Goal: Information Seeking & Learning: Find specific fact

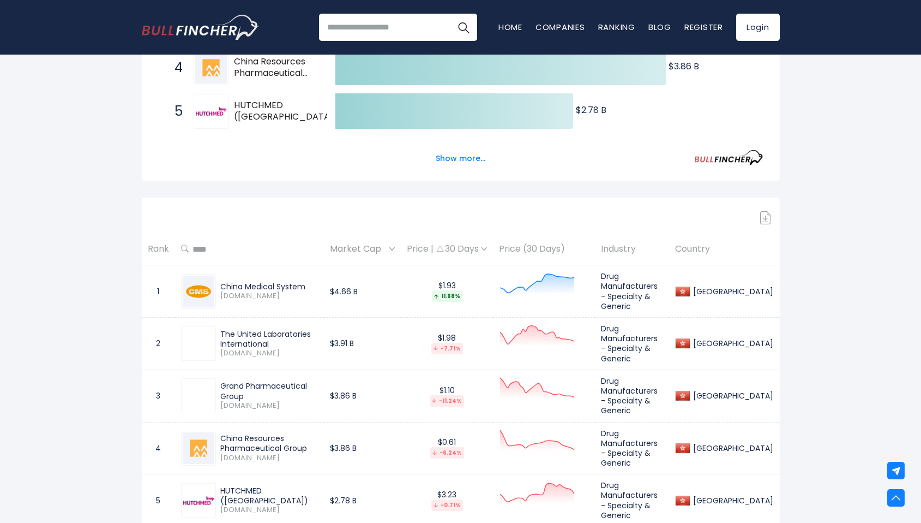
scroll to position [378, 0]
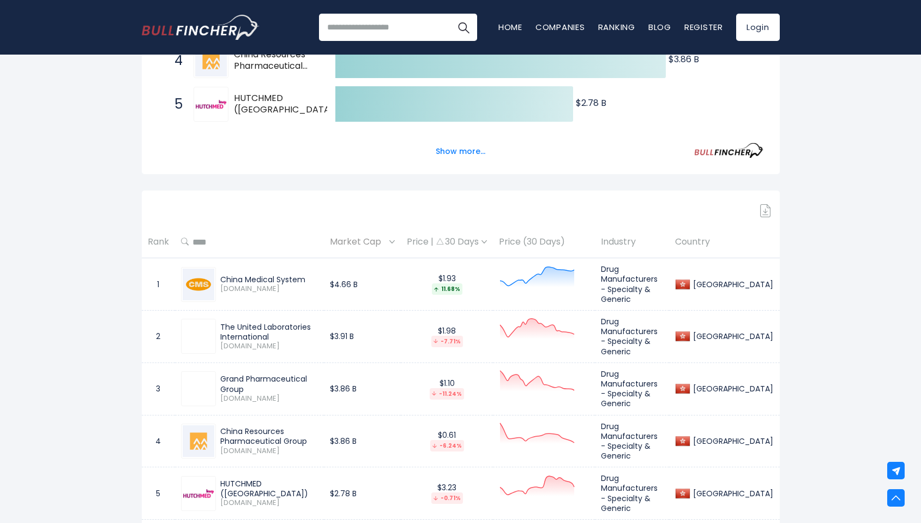
click at [230, 281] on div "China Medical System" at bounding box center [269, 279] width 98 height 10
drag, startPoint x: 230, startPoint y: 281, endPoint x: 290, endPoint y: 281, distance: 59.5
click at [290, 281] on div "China Medical System" at bounding box center [269, 279] width 98 height 10
click at [222, 287] on span "[DOMAIN_NAME]" at bounding box center [269, 288] width 98 height 9
drag, startPoint x: 222, startPoint y: 287, endPoint x: 242, endPoint y: 287, distance: 19.6
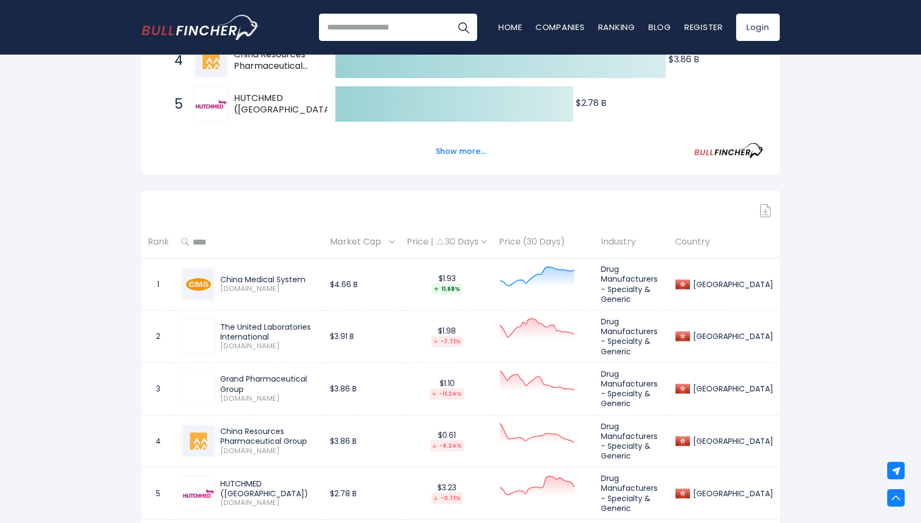
click at [242, 287] on span "[DOMAIN_NAME]" at bounding box center [269, 288] width 98 height 9
copy span "[DOMAIN_NAME]"
click at [230, 345] on span "[DOMAIN_NAME]" at bounding box center [269, 345] width 98 height 9
drag, startPoint x: 230, startPoint y: 345, endPoint x: 242, endPoint y: 345, distance: 12.5
click at [242, 345] on span "[DOMAIN_NAME]" at bounding box center [269, 345] width 98 height 9
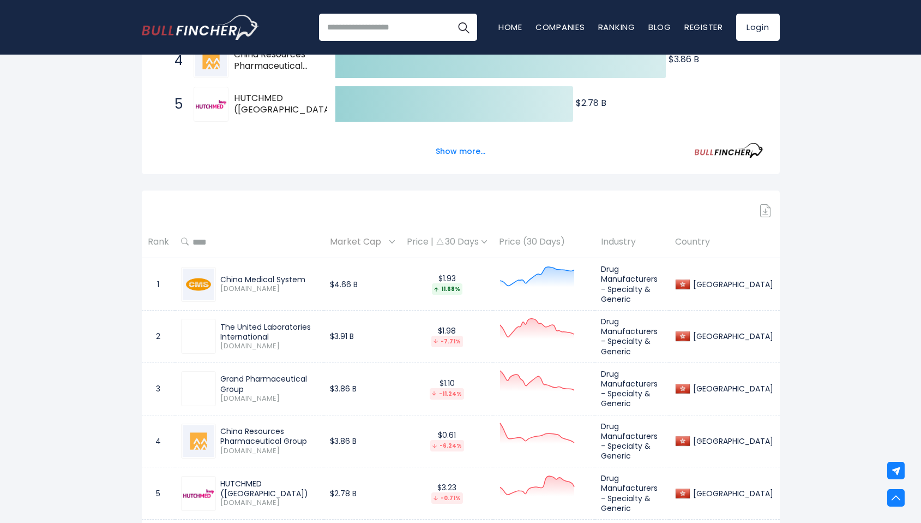
copy span "[DOMAIN_NAME]"
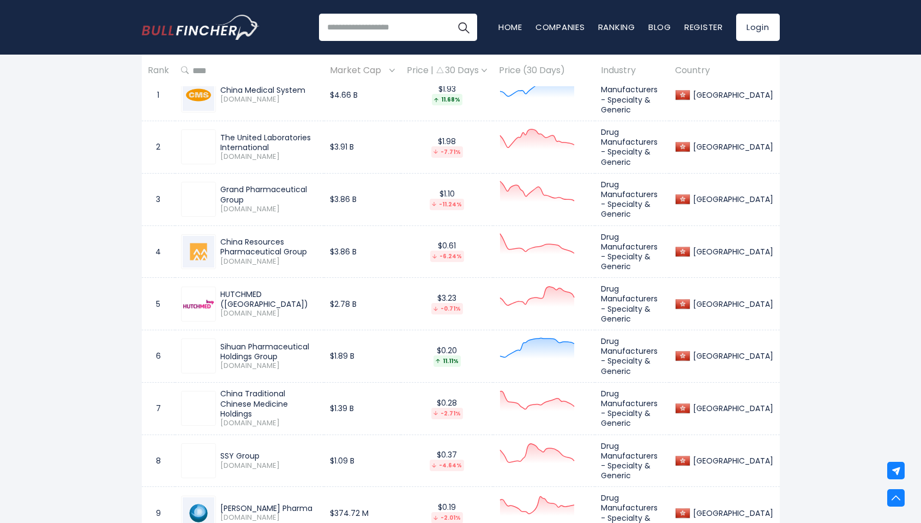
scroll to position [568, 0]
click at [233, 340] on div "Sihuan Pharmaceutical Holdings Group" at bounding box center [269, 350] width 98 height 20
drag, startPoint x: 233, startPoint y: 338, endPoint x: 244, endPoint y: 347, distance: 14.3
click at [244, 347] on div "Sihuan Pharmaceutical Holdings Group" at bounding box center [269, 350] width 98 height 20
click at [230, 360] on span "[DOMAIN_NAME]" at bounding box center [269, 364] width 98 height 9
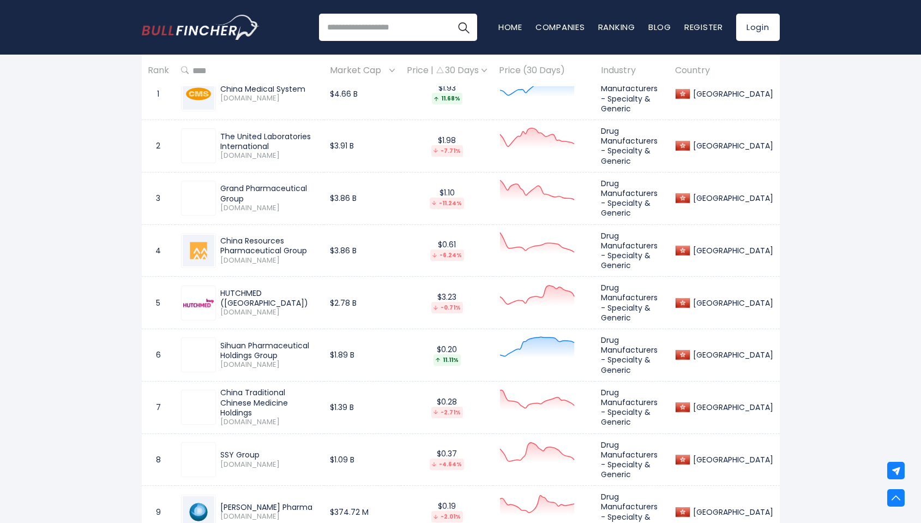
drag, startPoint x: 230, startPoint y: 355, endPoint x: 241, endPoint y: 355, distance: 10.9
click at [241, 360] on span "[DOMAIN_NAME]" at bounding box center [269, 364] width 98 height 9
copy span "[DOMAIN_NAME]"
